Goal: Task Accomplishment & Management: Manage account settings

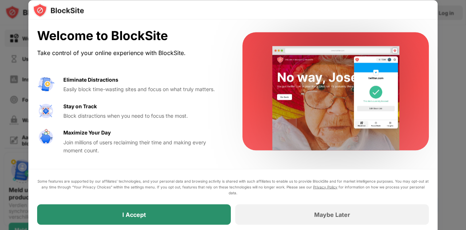
click at [119, 215] on div "I Accept" at bounding box center [134, 214] width 194 height 20
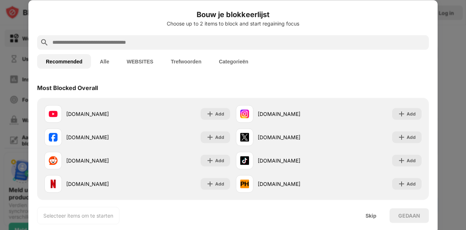
click at [123, 37] on div at bounding box center [233, 42] width 392 height 15
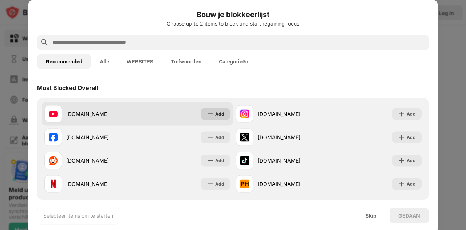
click at [216, 112] on div "Add" at bounding box center [219, 113] width 9 height 7
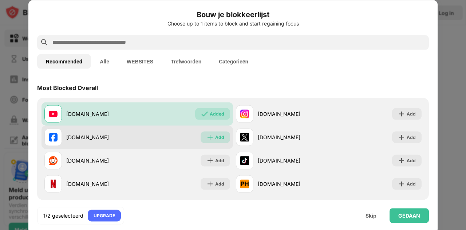
click at [215, 138] on div "Add" at bounding box center [219, 136] width 9 height 7
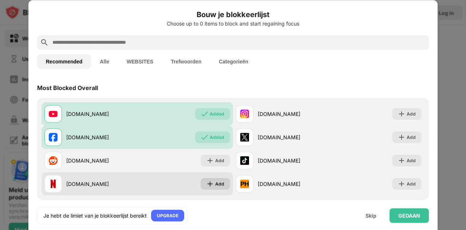
click at [207, 185] on img at bounding box center [209, 183] width 7 height 7
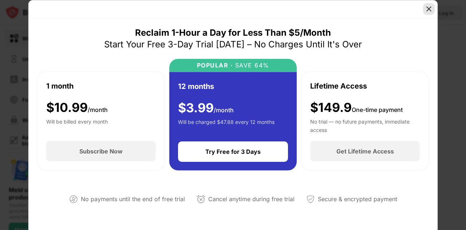
click at [429, 8] on img at bounding box center [428, 8] width 7 height 7
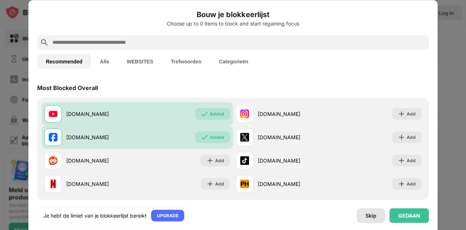
click at [374, 218] on div "Skip" at bounding box center [371, 215] width 11 height 6
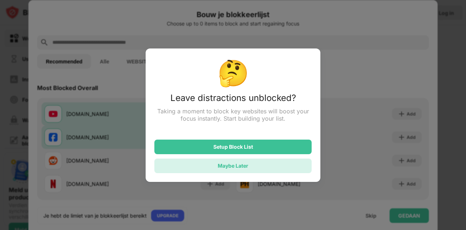
click at [233, 163] on div "Maybe Later" at bounding box center [232, 165] width 157 height 15
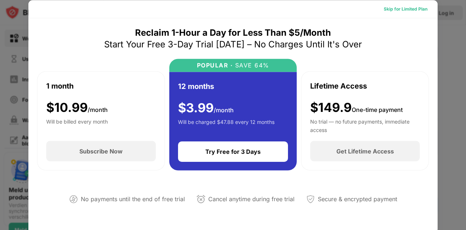
click at [396, 9] on div "Skip for Limited Plan" at bounding box center [406, 8] width 44 height 7
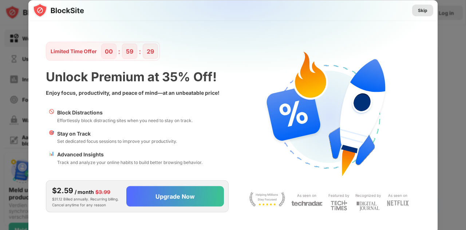
click at [423, 10] on div "Skip" at bounding box center [422, 10] width 9 height 7
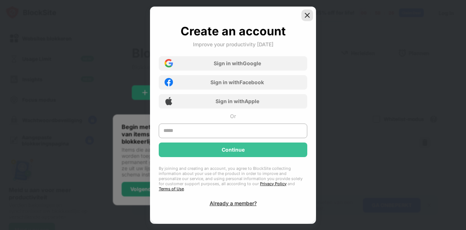
click at [307, 18] on img at bounding box center [307, 15] width 7 height 7
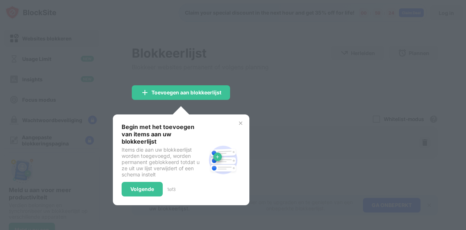
click at [295, 65] on div at bounding box center [233, 115] width 466 height 230
click at [139, 186] on div "Volgende" at bounding box center [142, 189] width 24 height 6
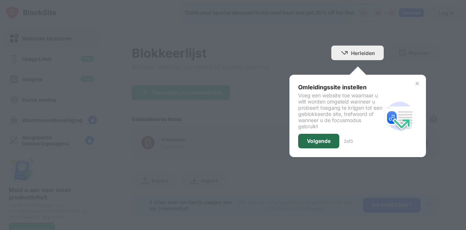
click at [308, 134] on div "Volgende" at bounding box center [318, 141] width 41 height 15
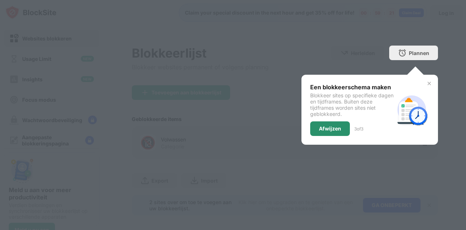
click at [319, 126] on div "Afwijzen" at bounding box center [330, 129] width 22 height 6
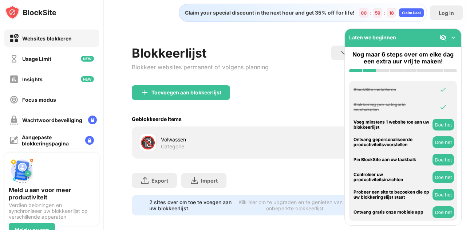
click at [452, 36] on img at bounding box center [453, 37] width 7 height 7
